Goal: Navigation & Orientation: Find specific page/section

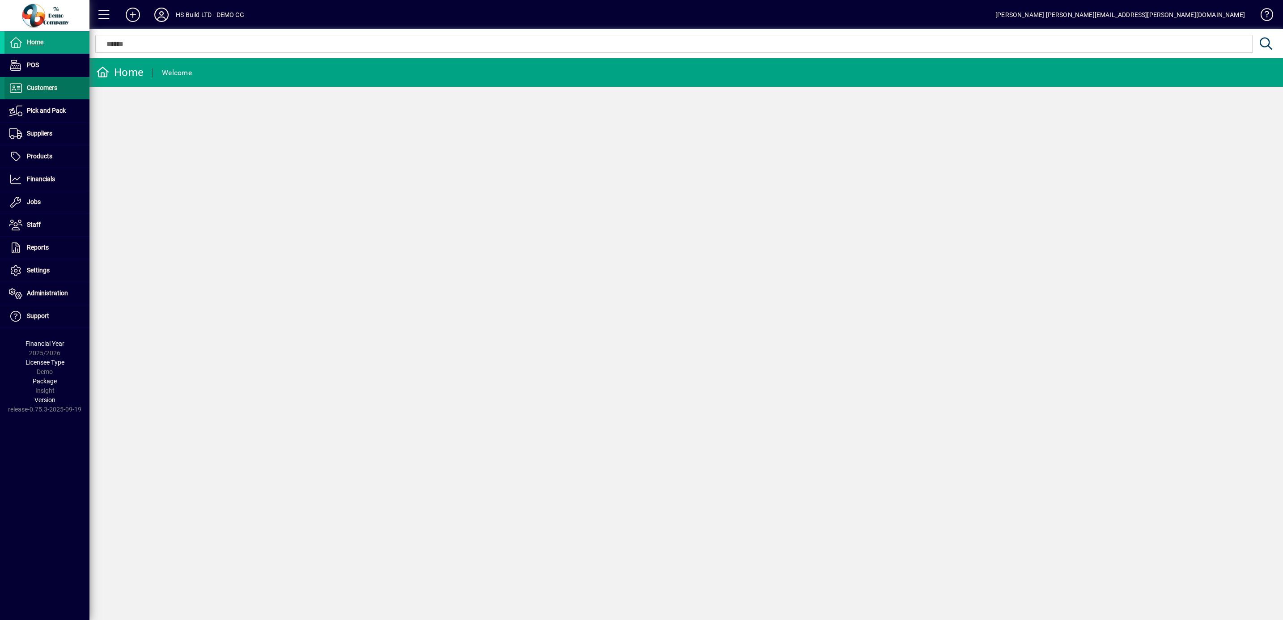
click at [49, 90] on span "Customers" at bounding box center [42, 87] width 30 height 7
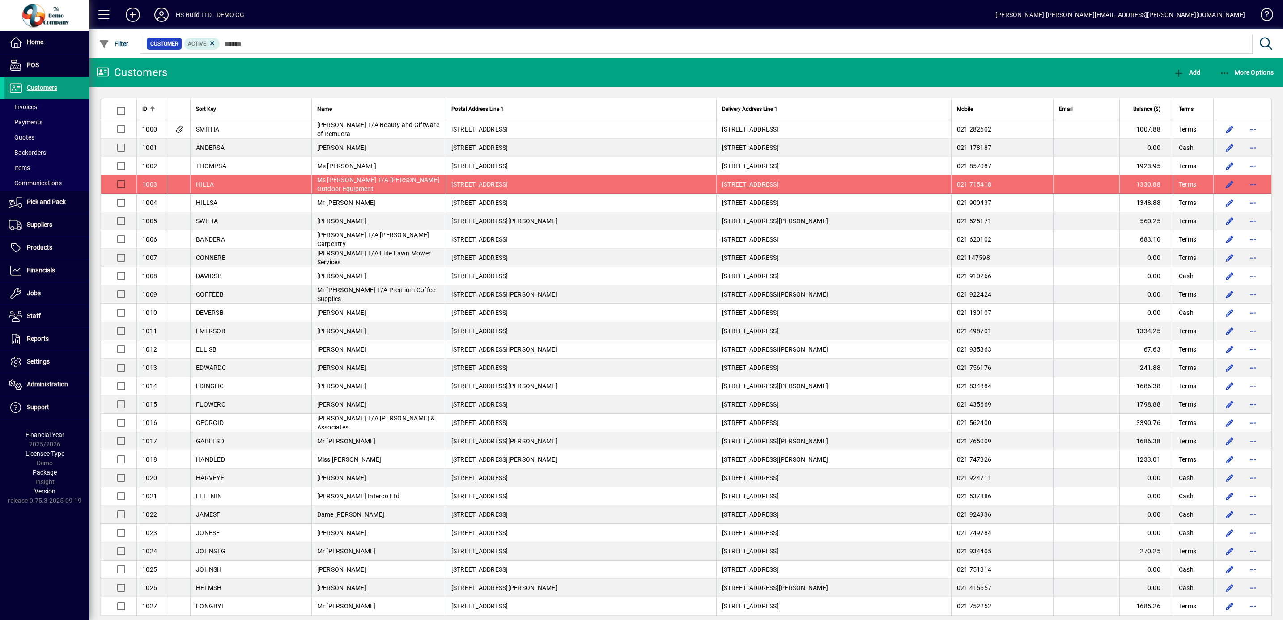
click at [164, 13] on icon at bounding box center [162, 15] width 18 height 14
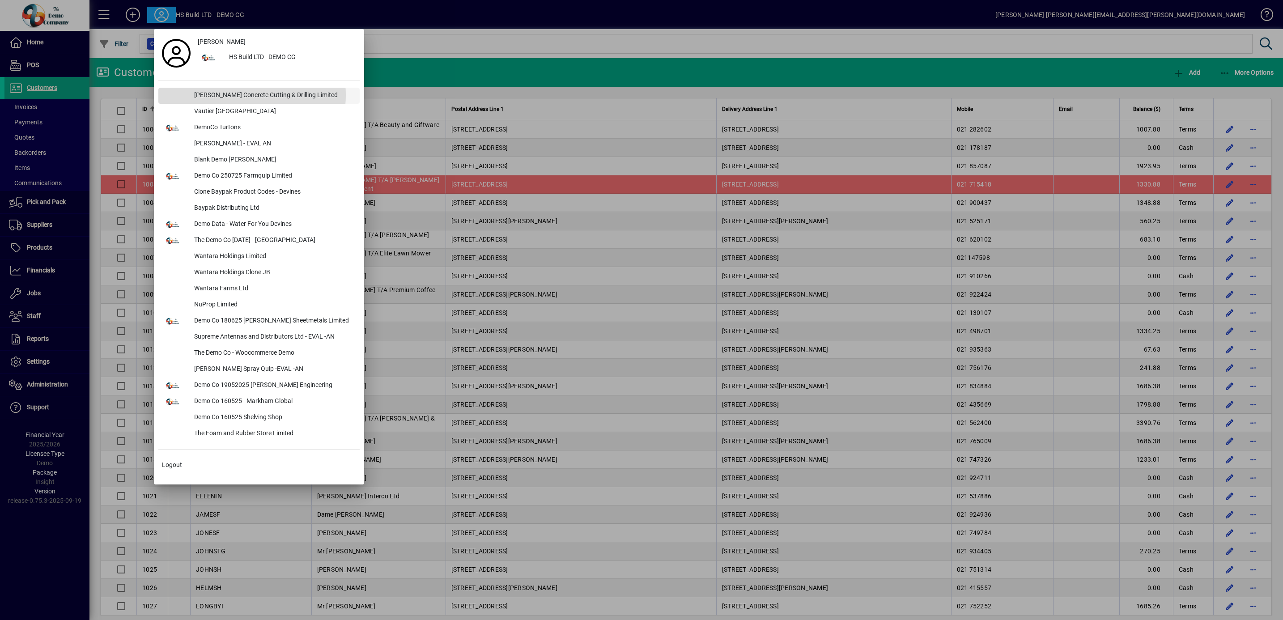
click at [239, 95] on div "[PERSON_NAME] Concrete Cutting & Drilling Limited" at bounding box center [273, 96] width 173 height 16
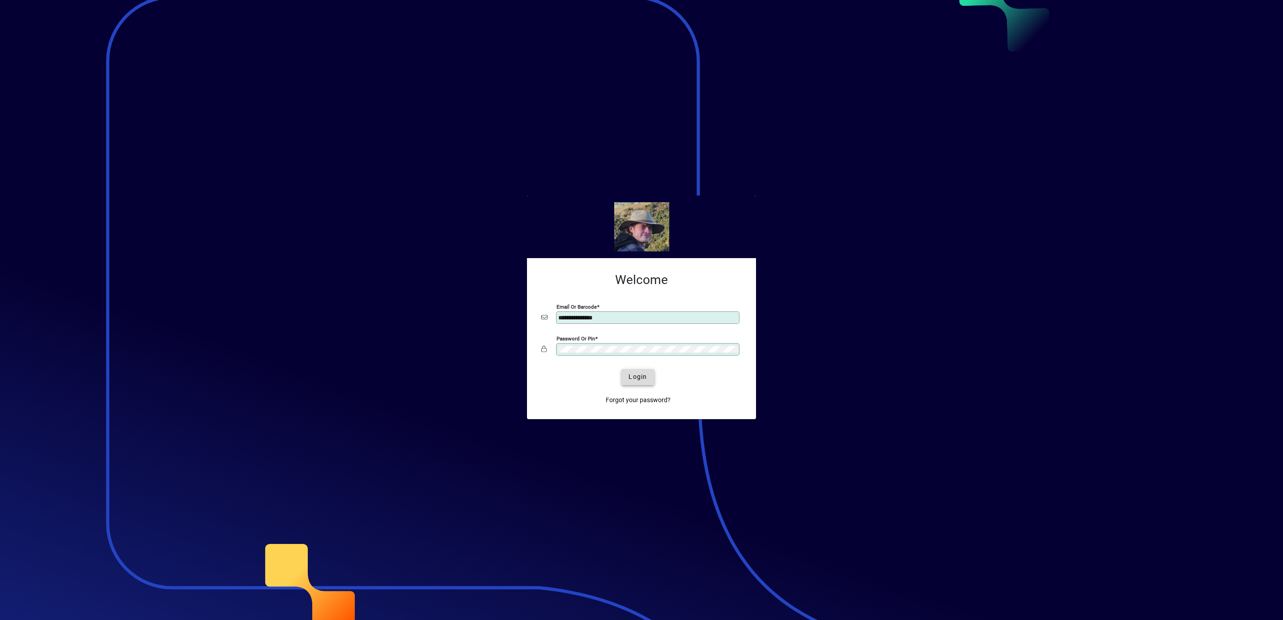
click at [639, 376] on span "Login" at bounding box center [638, 376] width 18 height 9
